Goal: Check status: Check status

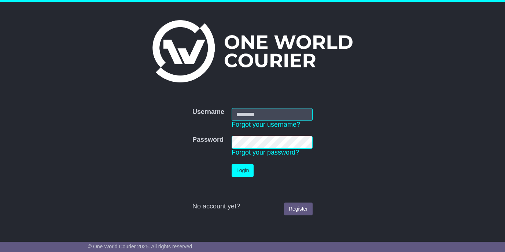
type input "**********"
click at [243, 166] on button "Login" at bounding box center [243, 170] width 22 height 13
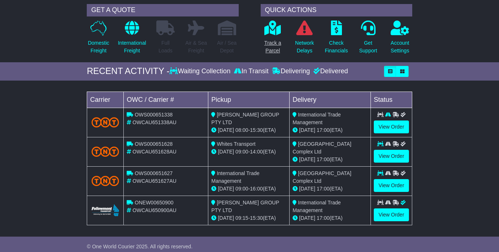
scroll to position [62, 0]
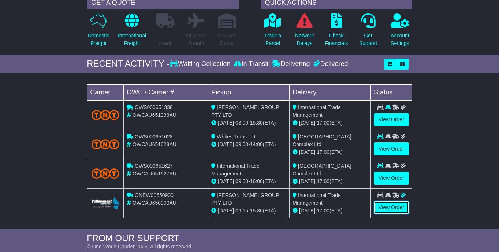
click at [392, 214] on link "View Order" at bounding box center [391, 207] width 35 height 13
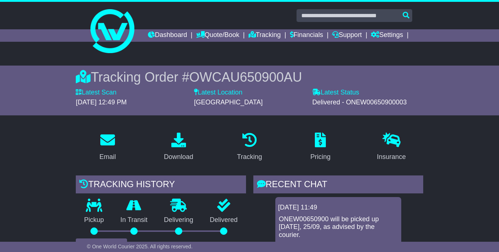
click at [229, 160] on div "Tracking" at bounding box center [249, 147] width 71 height 34
click at [260, 148] on p at bounding box center [249, 141] width 25 height 16
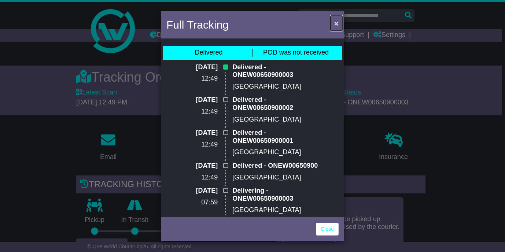
click at [335, 23] on span "×" at bounding box center [336, 23] width 4 height 8
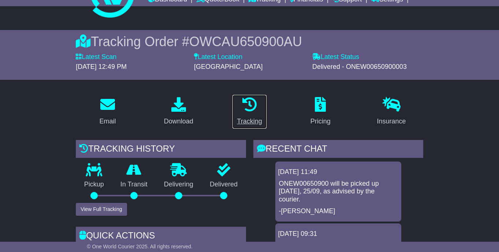
scroll to position [83, 0]
